Goal: Transaction & Acquisition: Book appointment/travel/reservation

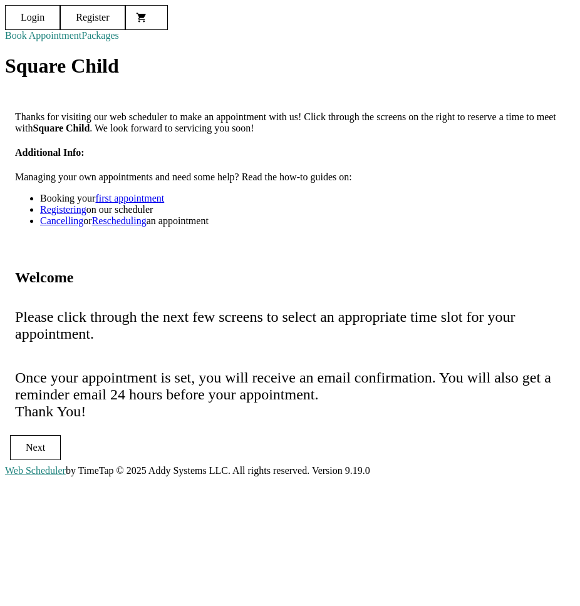
click at [60, 433] on span "Next" at bounding box center [35, 448] width 49 height 30
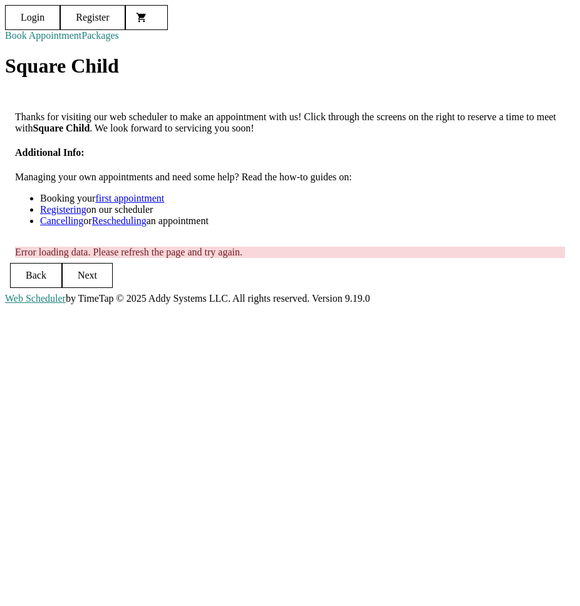
click at [447, 294] on div "Thanks for visiting our web scheduler to make an appointment with us! Click thr…" at bounding box center [290, 192] width 570 height 202
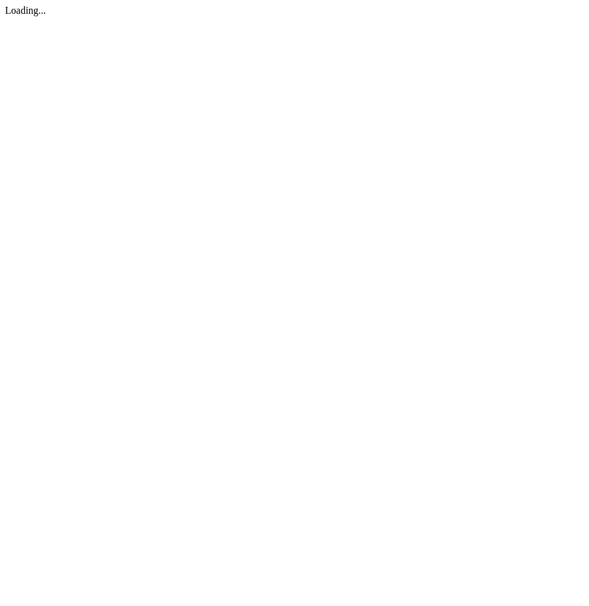
click at [584, 16] on div "Loading..." at bounding box center [294, 10] width 579 height 11
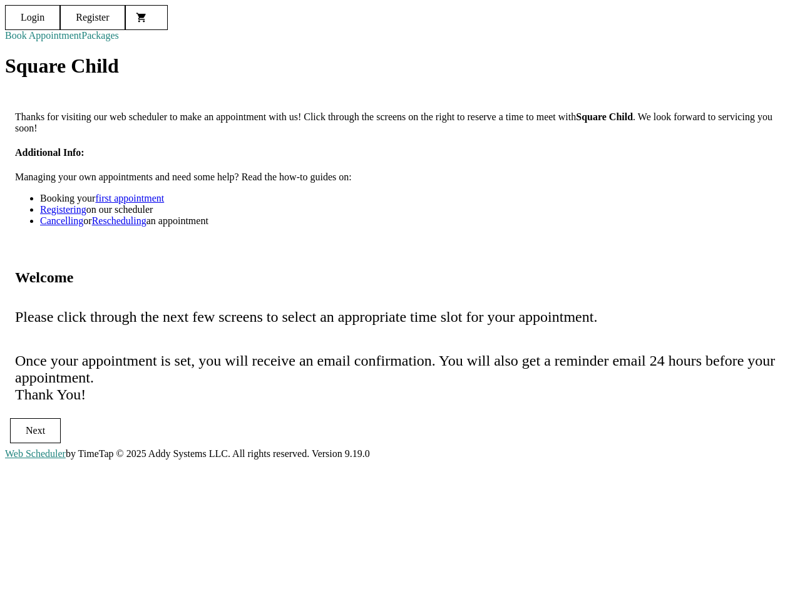
click at [45, 425] on span "Next" at bounding box center [35, 430] width 19 height 11
